Goal: Information Seeking & Learning: Learn about a topic

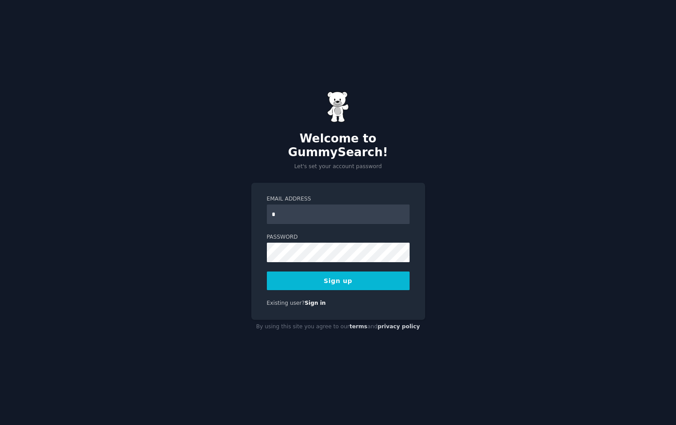
type input "**********"
click at [344, 274] on button "Sign up" at bounding box center [338, 280] width 143 height 19
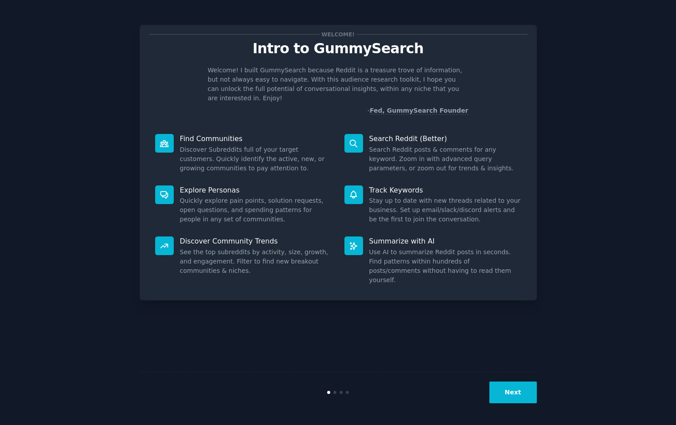
click at [513, 400] on button "Next" at bounding box center [513, 392] width 47 height 22
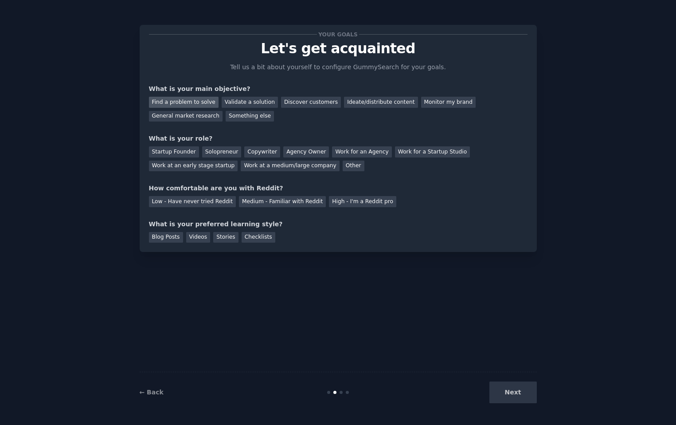
click at [200, 103] on div "Find a problem to solve" at bounding box center [184, 102] width 70 height 11
click at [240, 104] on div "Validate a solution" at bounding box center [250, 102] width 56 height 11
click at [295, 103] on div "Discover customers" at bounding box center [311, 102] width 60 height 11
click at [287, 169] on div "Work at a medium/large company" at bounding box center [290, 166] width 98 height 11
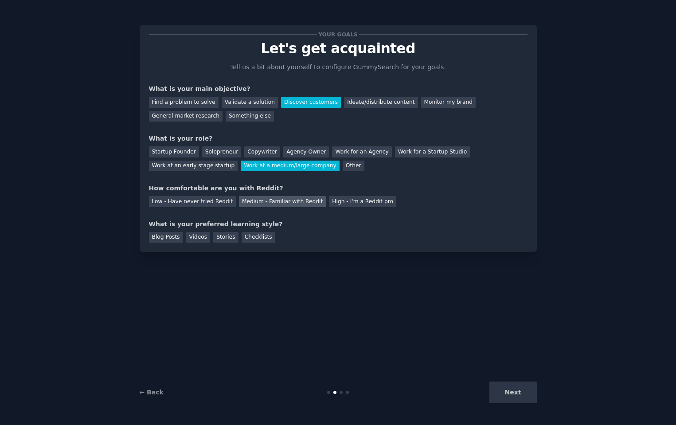
click at [295, 203] on div "Medium - Familiar with Reddit" at bounding box center [282, 201] width 87 height 11
click at [249, 239] on div "Checklists" at bounding box center [259, 237] width 34 height 11
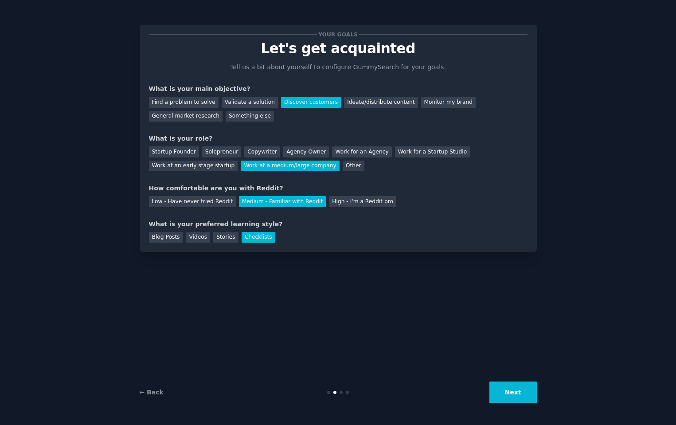
click at [508, 389] on button "Next" at bounding box center [513, 392] width 47 height 22
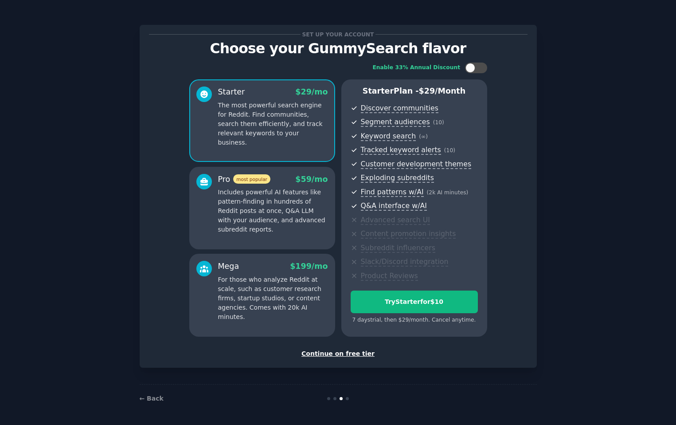
click at [346, 351] on div "Continue on free tier" at bounding box center [338, 353] width 379 height 9
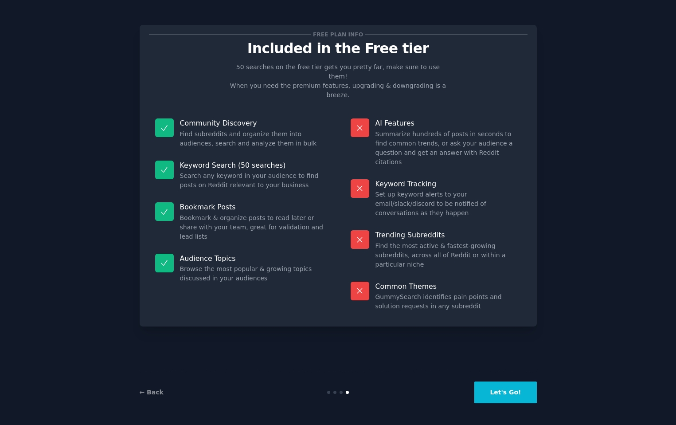
click at [506, 393] on button "Let's Go!" at bounding box center [506, 392] width 62 height 22
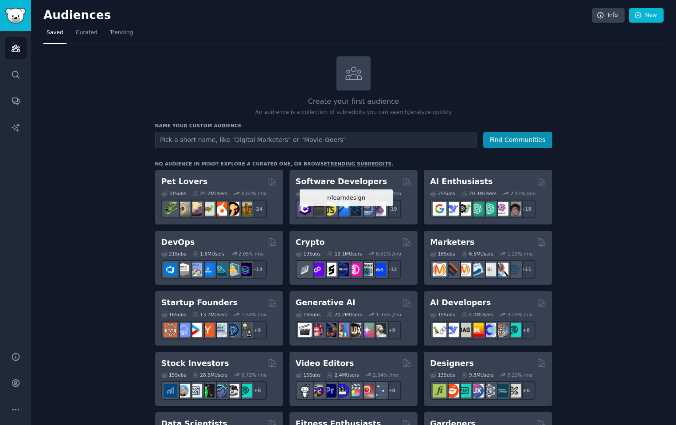
type input "E"
type input "e-commerce"
click at [484, 132] on button "Find Communities" at bounding box center [518, 140] width 69 height 16
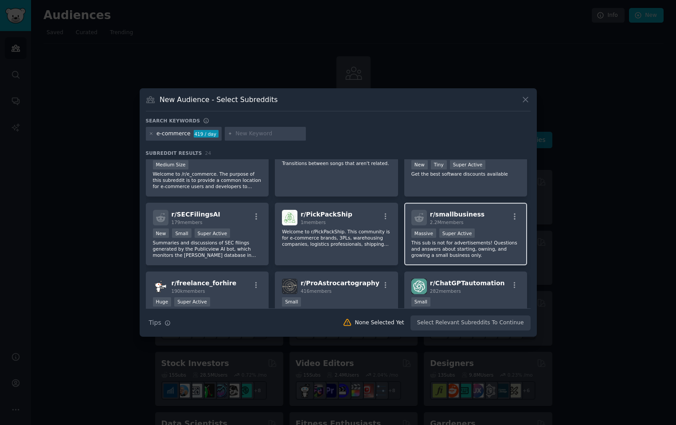
scroll to position [238, 0]
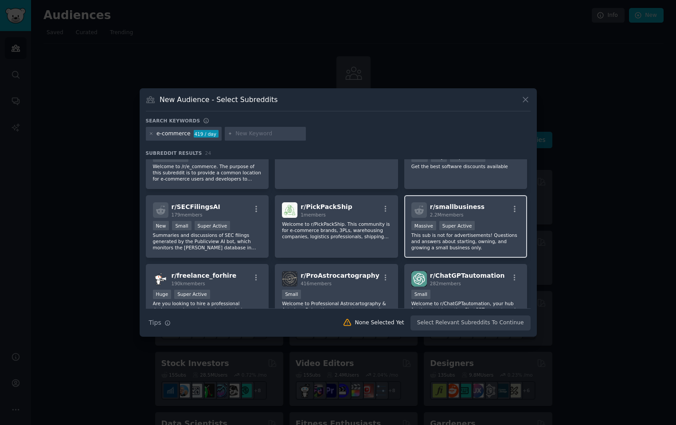
click at [445, 210] on span "r/ smallbusiness" at bounding box center [457, 206] width 55 height 7
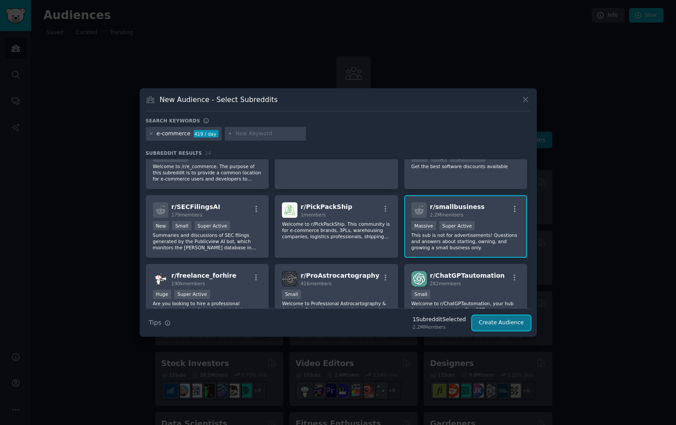
click at [500, 324] on button "Create Audience" at bounding box center [501, 322] width 59 height 15
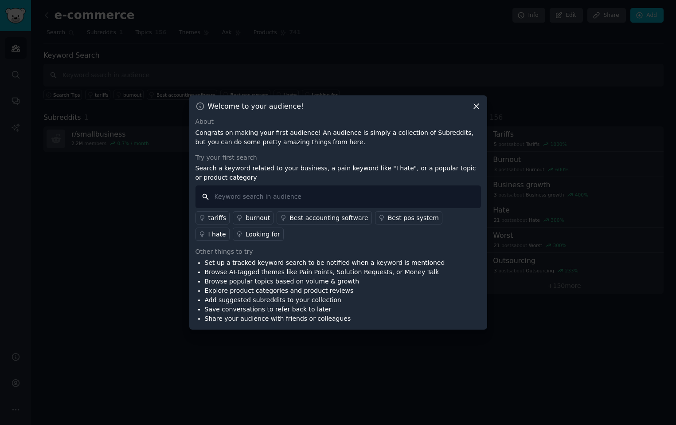
click at [397, 190] on input "text" at bounding box center [339, 196] width 286 height 23
type input "I wish"
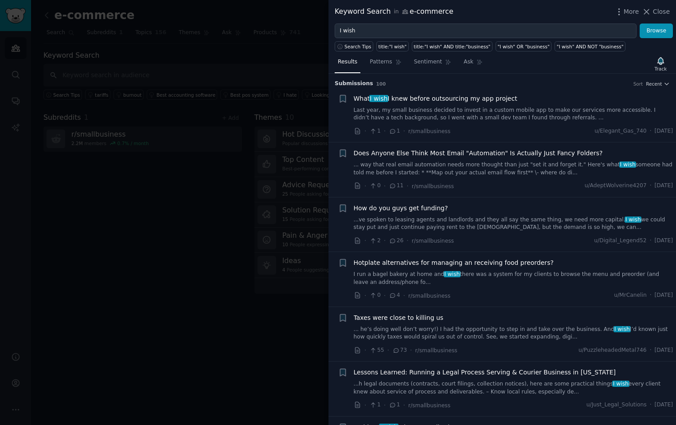
click at [445, 98] on span "What I wish I knew before outsourcing my app project" at bounding box center [436, 98] width 164 height 9
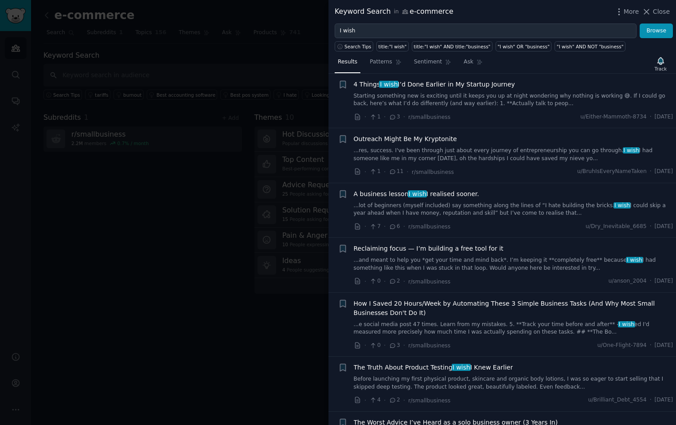
scroll to position [347, 0]
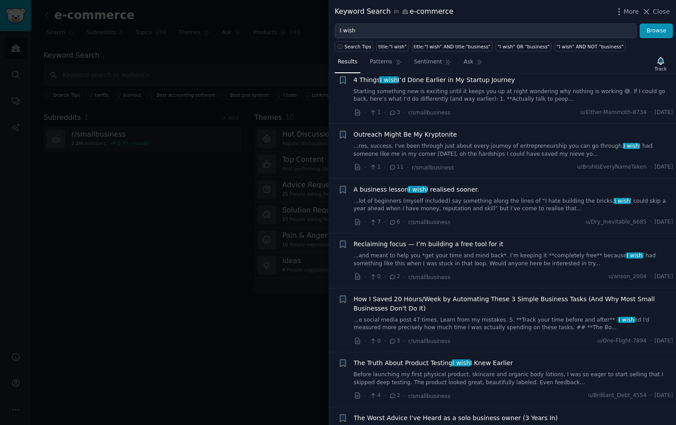
click at [481, 300] on span "How I Saved 20 Hours/Week by Automating These 3 Simple Business Tasks (And Why …" at bounding box center [514, 304] width 320 height 19
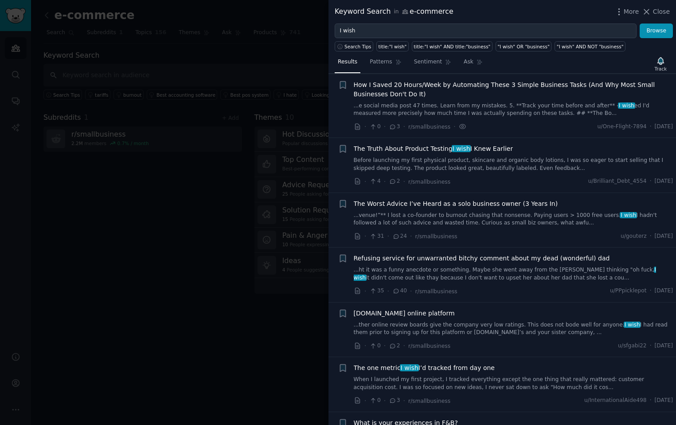
scroll to position [554, 0]
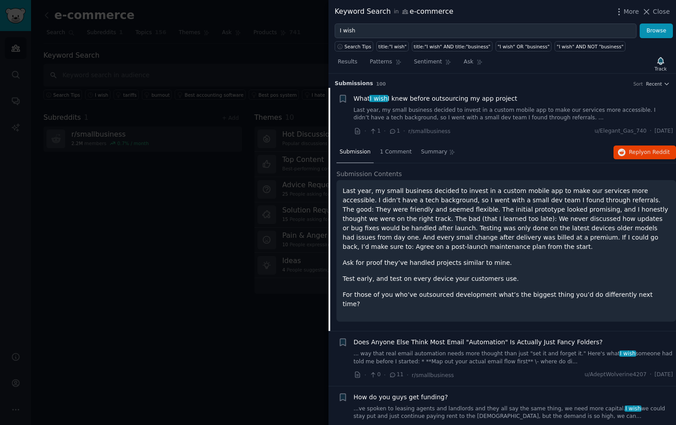
click at [546, 119] on link "Last year, my small business decided to invest in a custom mobile app to make o…" at bounding box center [514, 114] width 320 height 16
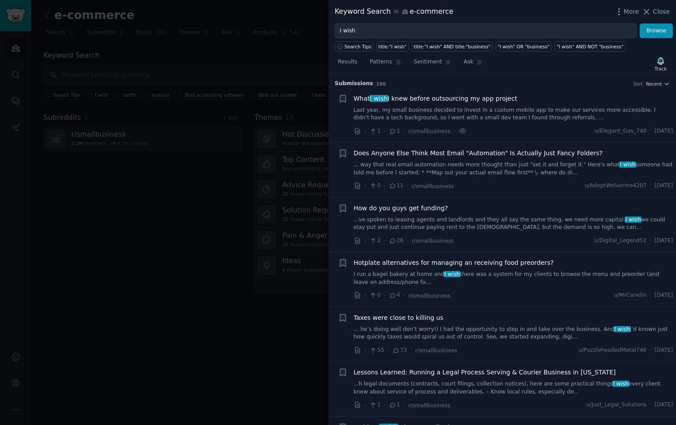
scroll to position [14, 0]
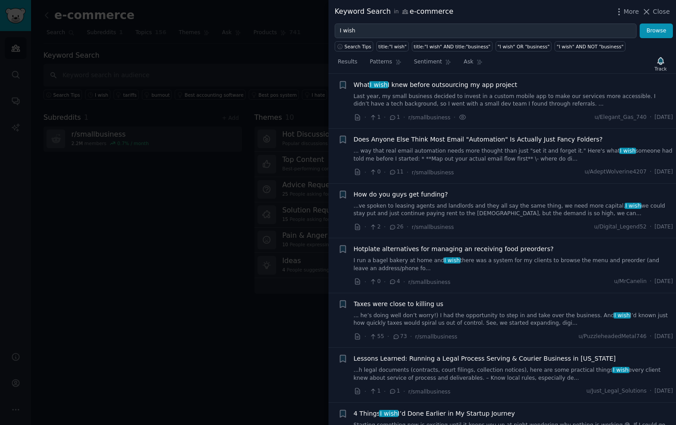
click at [548, 105] on link "Last year, my small business decided to invest in a custom mobile app to make o…" at bounding box center [514, 101] width 320 height 16
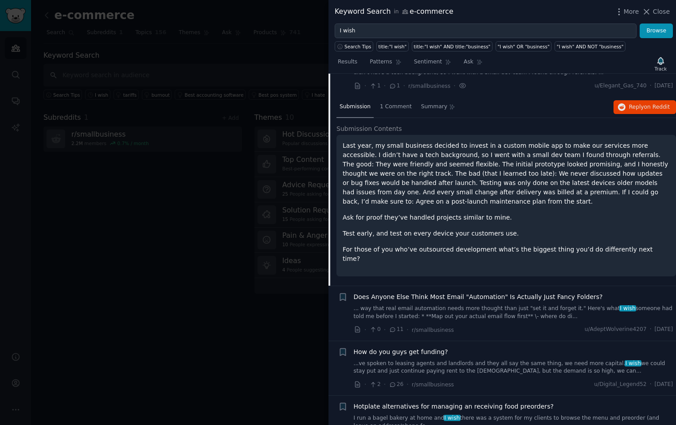
scroll to position [51, 0]
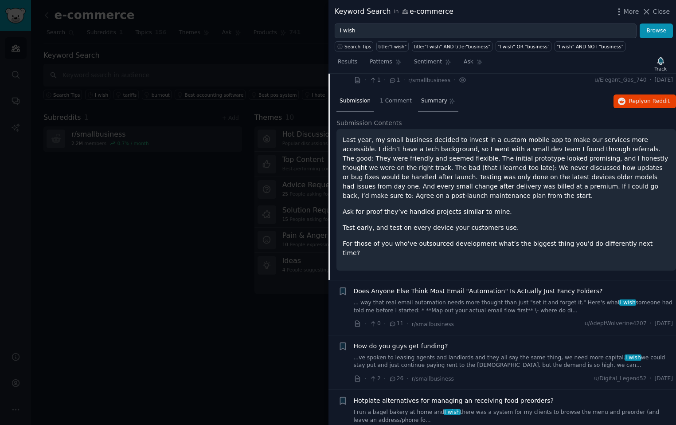
click at [431, 103] on span "Summary" at bounding box center [434, 101] width 26 height 8
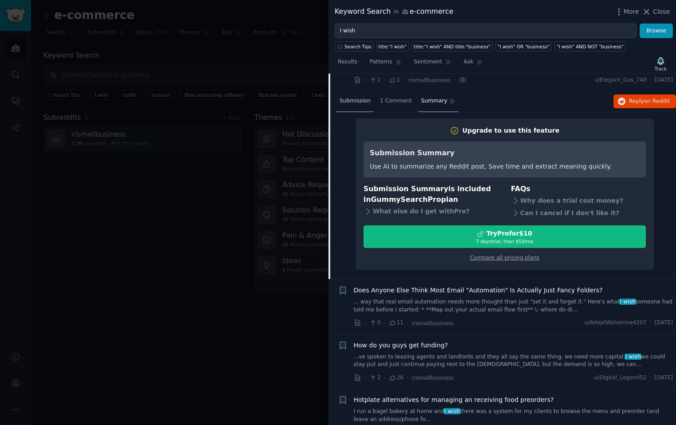
click at [361, 101] on span "Submission" at bounding box center [355, 101] width 31 height 8
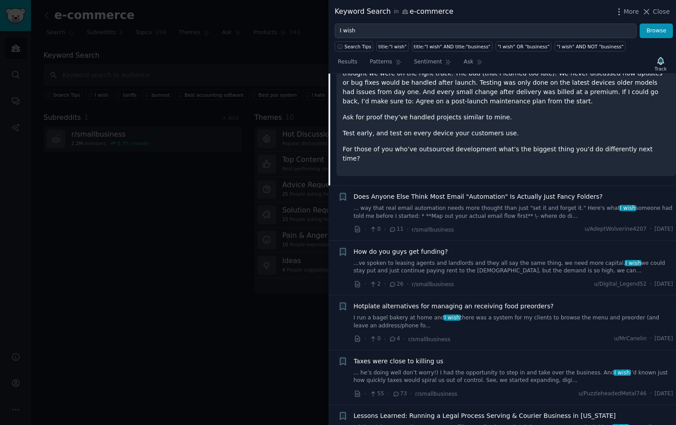
scroll to position [145, 0]
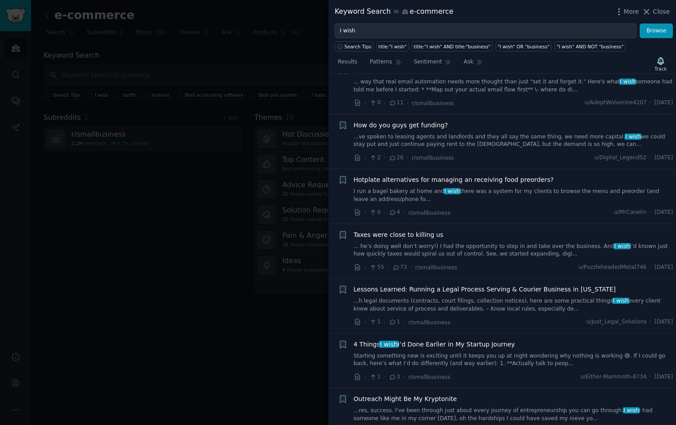
scroll to position [82, 0]
click at [476, 345] on span "4 Things I wish I’d Done Earlier in My Startup Journey" at bounding box center [434, 345] width 161 height 9
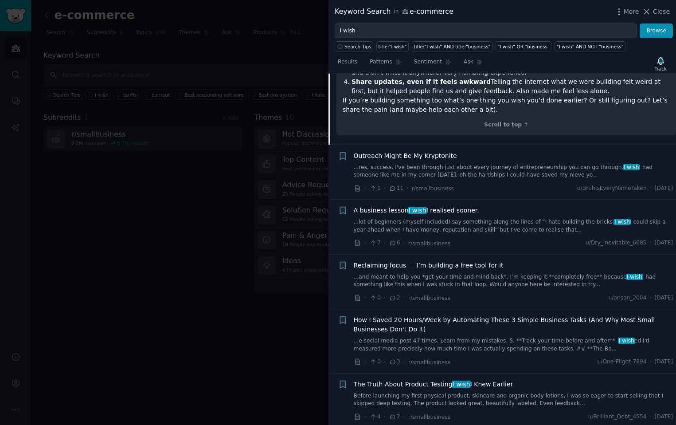
scroll to position [523, 0]
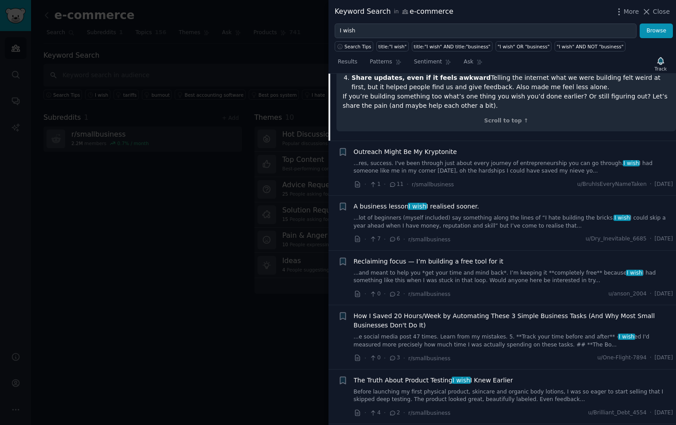
click at [448, 321] on span "How I Saved 20 Hours/Week by Automating These 3 Simple Business Tasks (And Why …" at bounding box center [514, 320] width 320 height 19
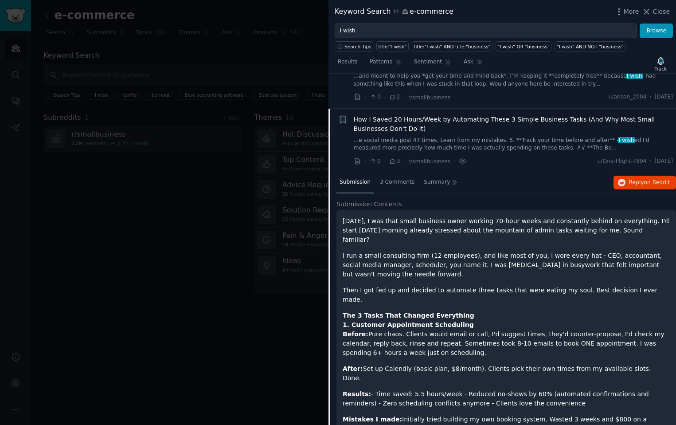
scroll to position [529, 0]
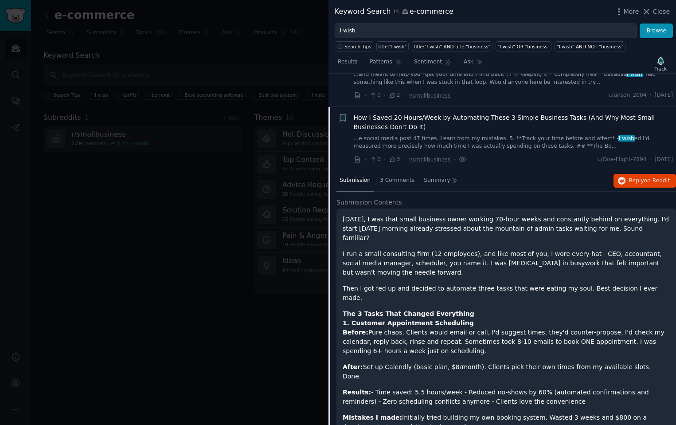
click at [395, 182] on span "3 Comments" at bounding box center [397, 181] width 35 height 8
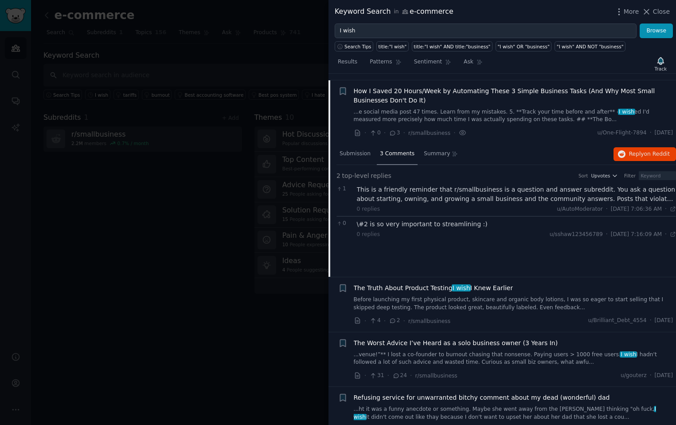
scroll to position [558, 0]
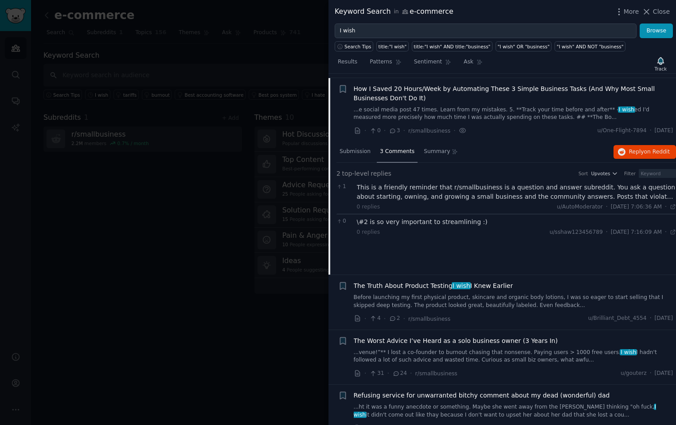
click at [521, 190] on div "This is a friendly reminder that r/smallbusiness is a question and answer subre…" at bounding box center [517, 192] width 320 height 19
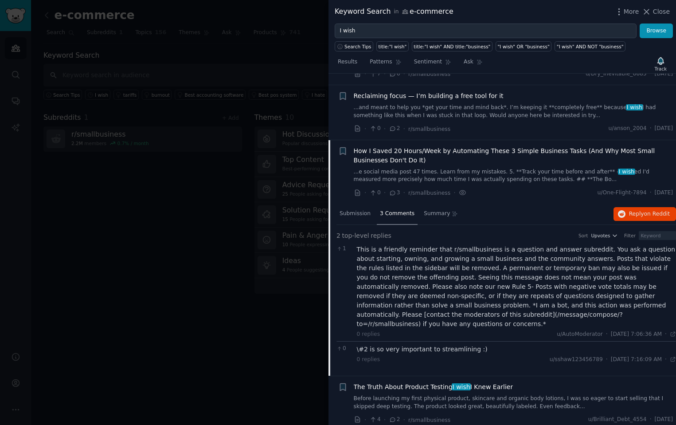
scroll to position [496, 0]
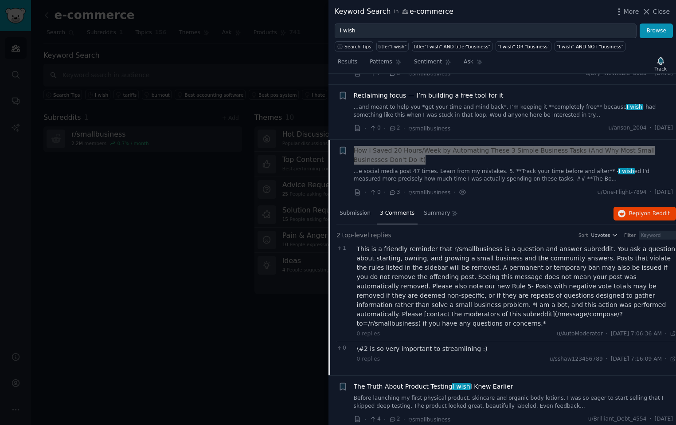
drag, startPoint x: 436, startPoint y: 149, endPoint x: 527, endPoint y: 9, distance: 167.1
click at [0, 0] on div "Keyword Search in e-commerce More Close I wish Browse Search Tips title:"I wish…" at bounding box center [338, 212] width 676 height 425
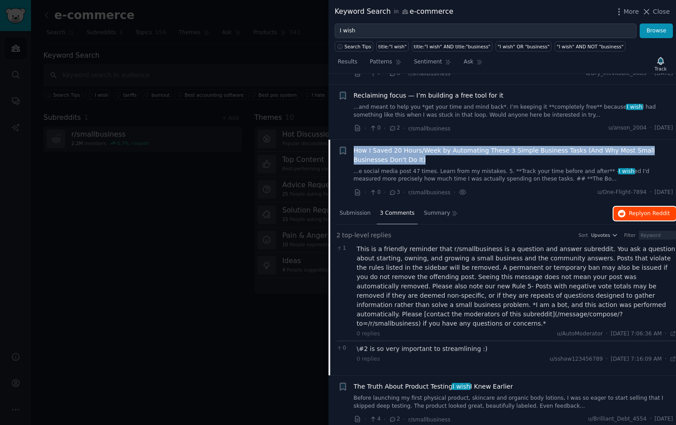
click at [645, 215] on span "on Reddit" at bounding box center [658, 213] width 26 height 6
